Goal: Information Seeking & Learning: Learn about a topic

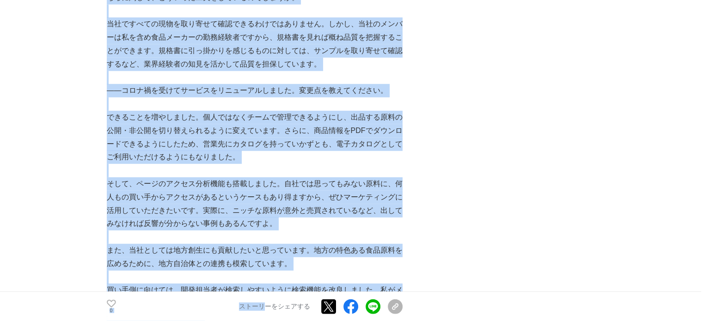
scroll to position [2457, 0]
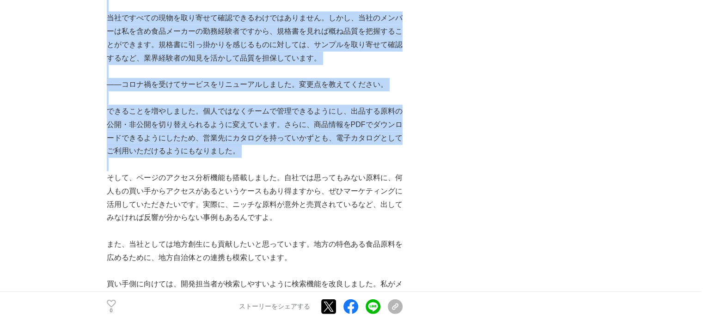
drag, startPoint x: 105, startPoint y: 81, endPoint x: 261, endPoint y: 147, distance: 169.2
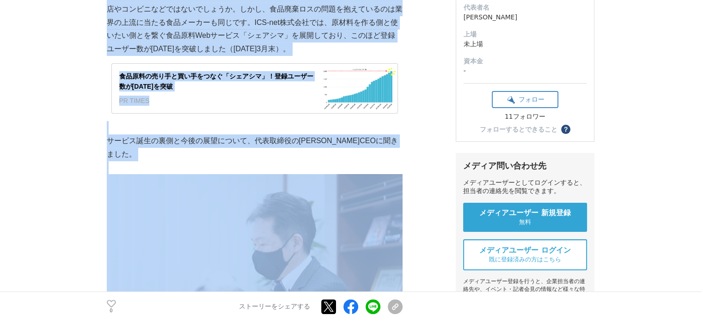
scroll to position [0, 0]
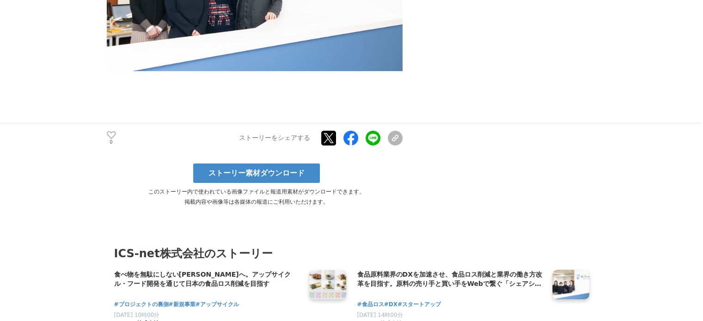
scroll to position [3365, 0]
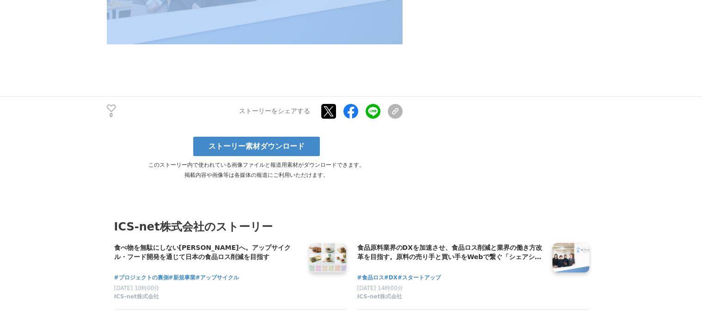
drag, startPoint x: 108, startPoint y: 73, endPoint x: 333, endPoint y: 49, distance: 226.3
copy section "食品原料業界のDXを加速させ、食品ロス削減と業界の働き方改革を目指す。原料の売り手と買い手をWebで繋ぐ「シェアシマ」誕生秘話 食品ロス #食品ロス #DX …"
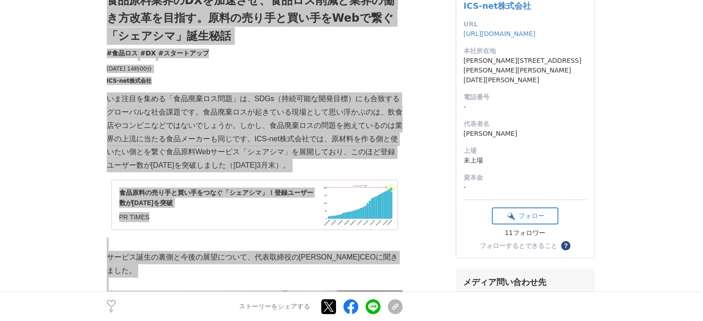
scroll to position [0, 0]
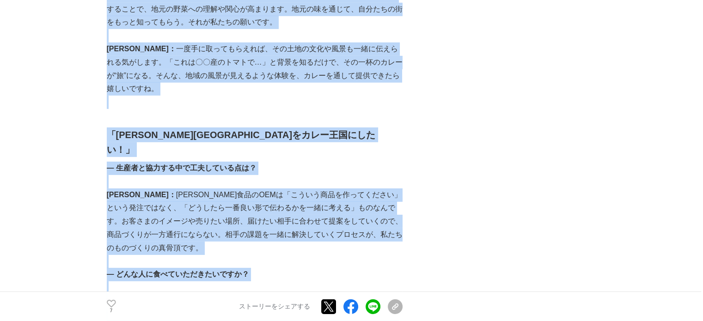
scroll to position [3055, 0]
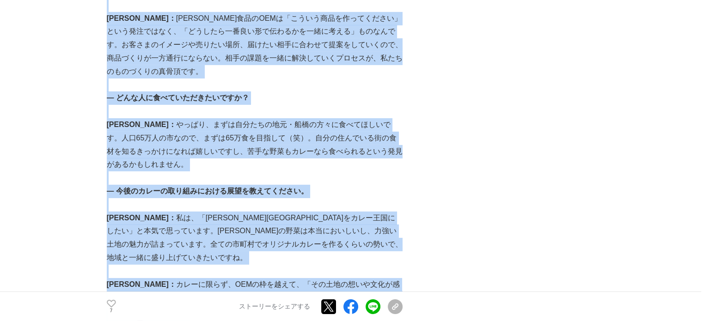
drag, startPoint x: 108, startPoint y: 81, endPoint x: 376, endPoint y: 178, distance: 284.5
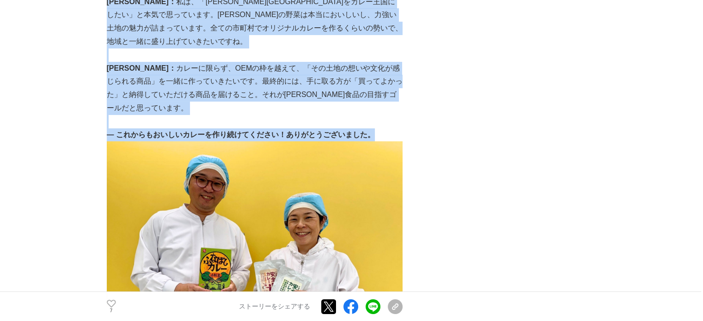
scroll to position [3272, 0]
copy section "実はカレーも得意です！“ミートボールの石井食品”が仕掛ける、地域と旬を活かした“引き算”カレーの挑戦 開発秘話 #開発秘話 #カレー #地方創生 2025年6…"
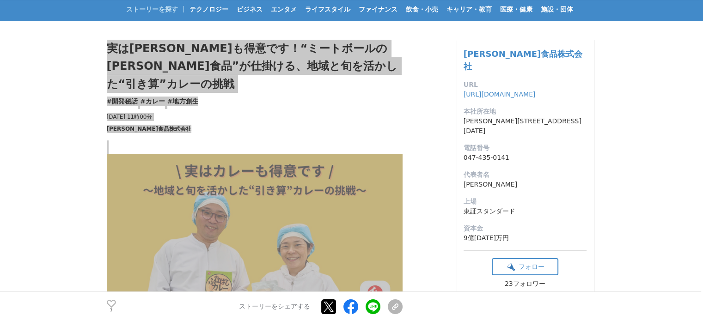
scroll to position [36, 0]
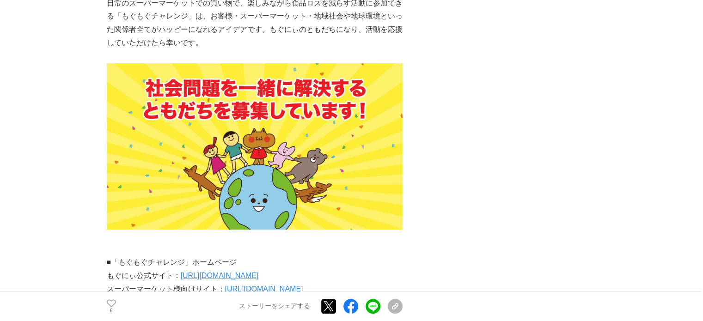
scroll to position [3886, 0]
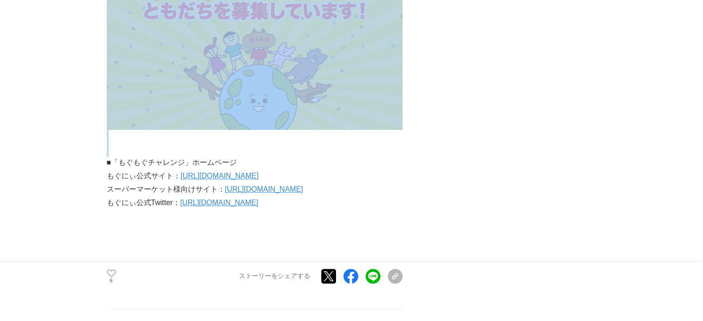
drag, startPoint x: 108, startPoint y: 80, endPoint x: 288, endPoint y: 152, distance: 193.8
copy section "食品ロス削減も、地域・社会への貢献も。高知のマーケティング会社が全国のスーパーとともに展開する「もぐもぐチャレンジ」とは プロジェクトの裏側 #プロジェクトの…"
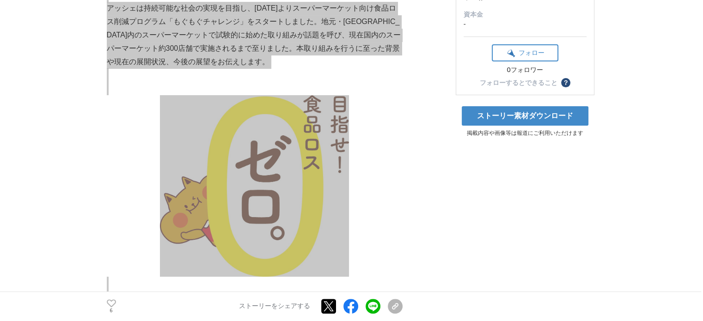
scroll to position [0, 0]
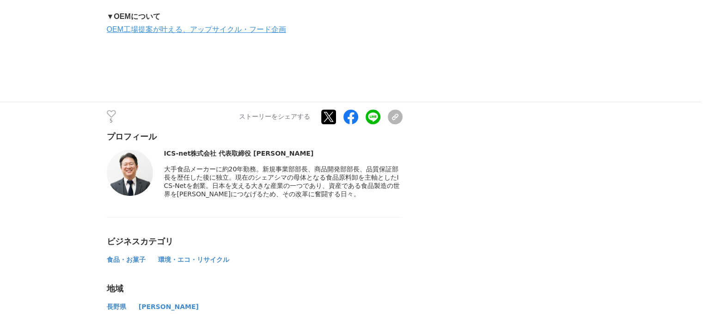
scroll to position [3979, 0]
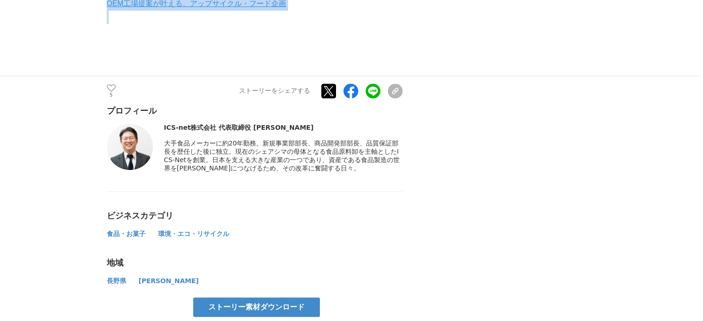
drag, startPoint x: 103, startPoint y: 82, endPoint x: 350, endPoint y: 16, distance: 255.4
copy section "loremipsumdol。sitamet・consecteturadipiscinge seddoeius #temporinc #utla #etdolo…"
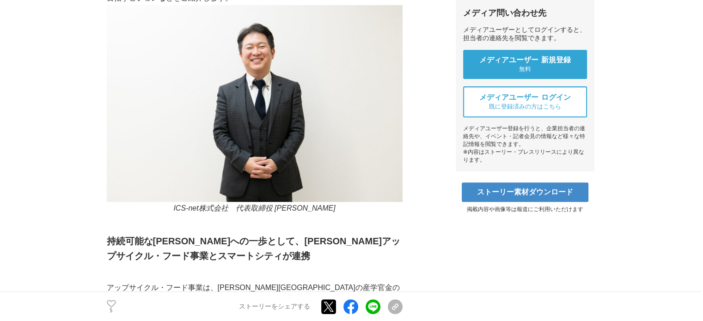
scroll to position [0, 0]
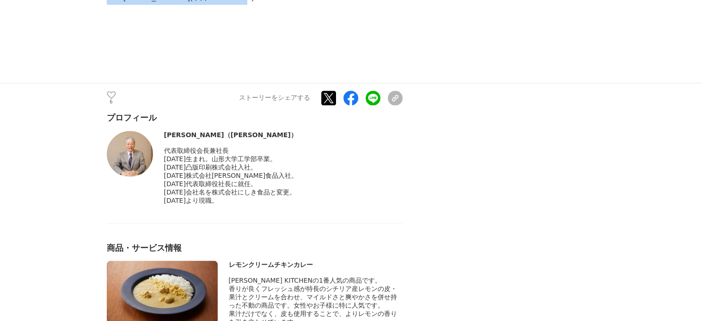
scroll to position [5053, 0]
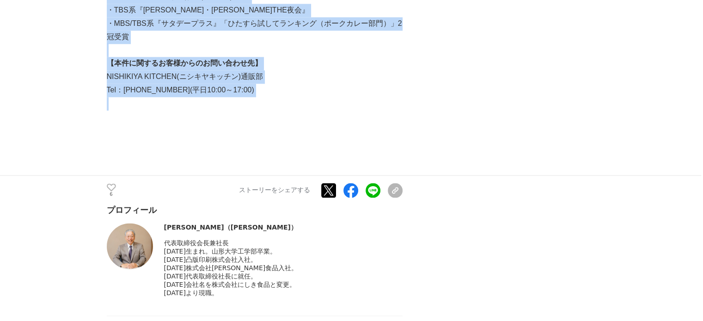
drag, startPoint x: 104, startPoint y: 81, endPoint x: 338, endPoint y: 23, distance: 241.9
copy section "loremipsumdolorsita。co57ad elitseddo eiusmod #tempori #utla #etdo 0915m2a88e 64…"
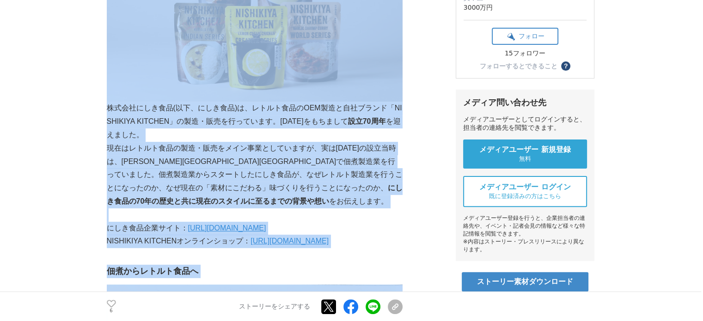
scroll to position [0, 0]
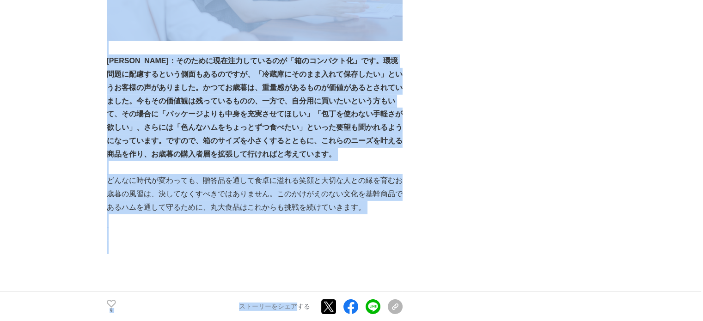
scroll to position [3061, 0]
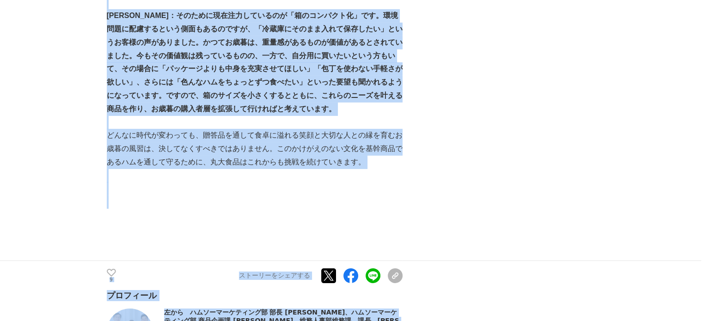
drag, startPoint x: 103, startPoint y: 79, endPoint x: 408, endPoint y: 155, distance: 314.5
click at [386, 150] on p "どんなに時代が変わっても、贈答品を通して食卓に溢れる笑顔と大切な人との縁を育むお歳暮の風習は、決してなくすべきではありません。このかけがえのない文化を基幹商品…" at bounding box center [255, 149] width 296 height 40
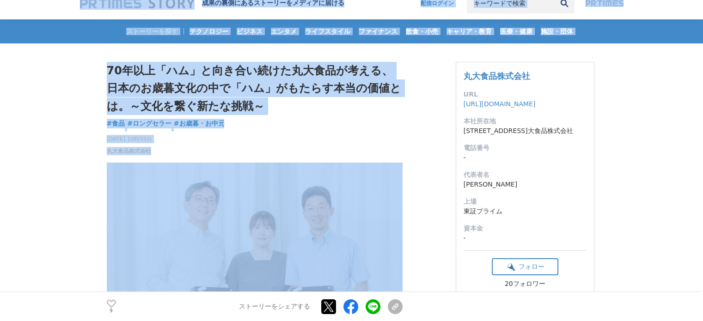
scroll to position [0, 0]
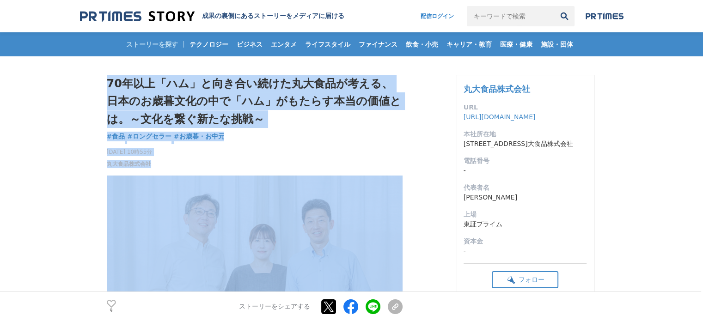
drag, startPoint x: 386, startPoint y: 150, endPoint x: 108, endPoint y: 75, distance: 287.3
copy section "70年以上「ハム」と向き合い続けた丸大食品が考える、日本のお歳暮文化の中で「ハム」がもたらす本当の価値とは。～文化を繋ぐ新たな挑戦～ 食品 #食品 #ロングセ…"
